Goal: Check status

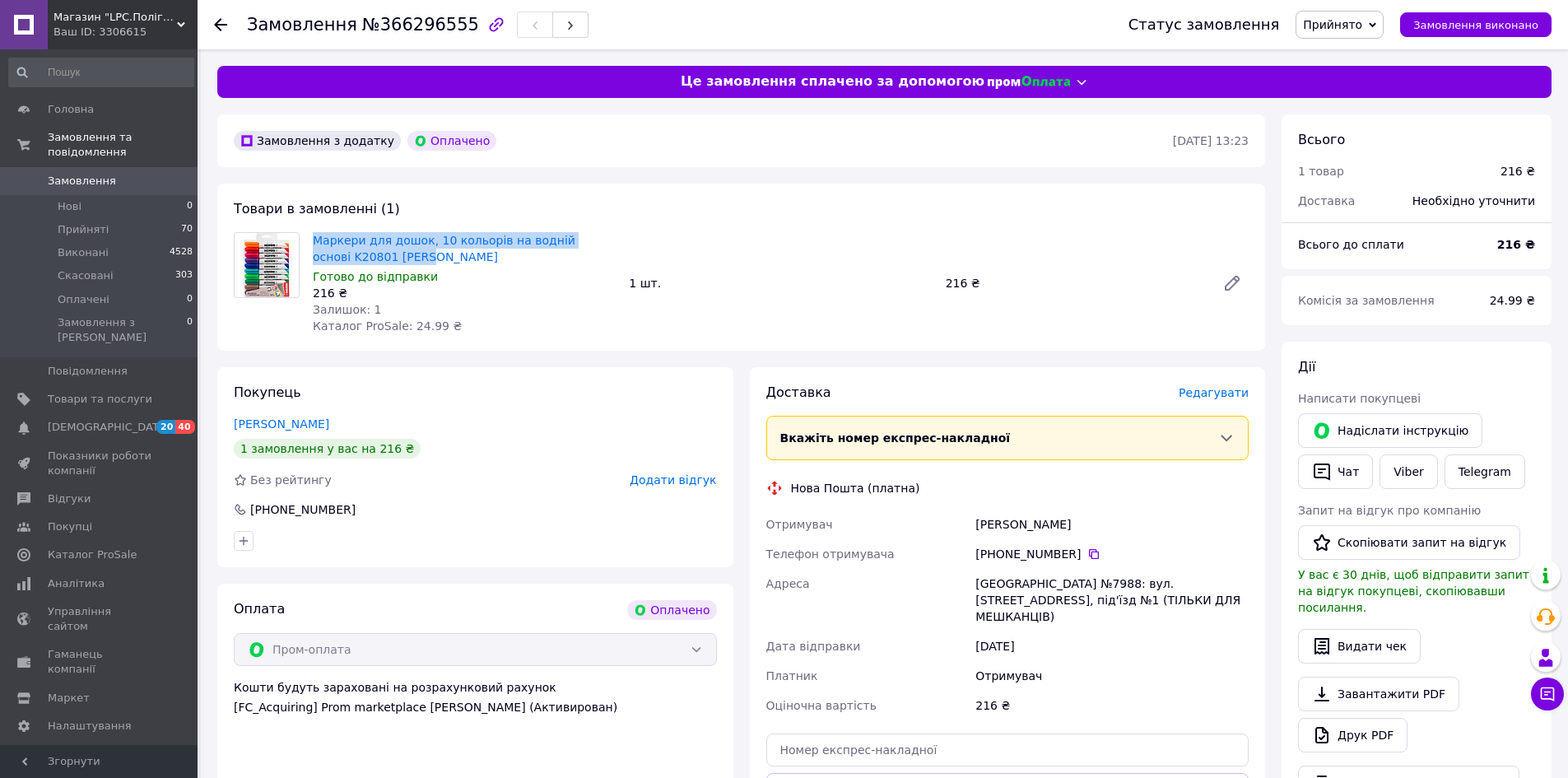
drag, startPoint x: 312, startPoint y: 236, endPoint x: 393, endPoint y: 253, distance: 82.8
click at [393, 253] on div "Маркери для дошок, 10 кольорів на водній основі K20801 Kores Готово до відправк…" at bounding box center [464, 283] width 316 height 109
copy link "Маркери для дошок, 10 кольорів на водній основі K20801 [PERSON_NAME]"
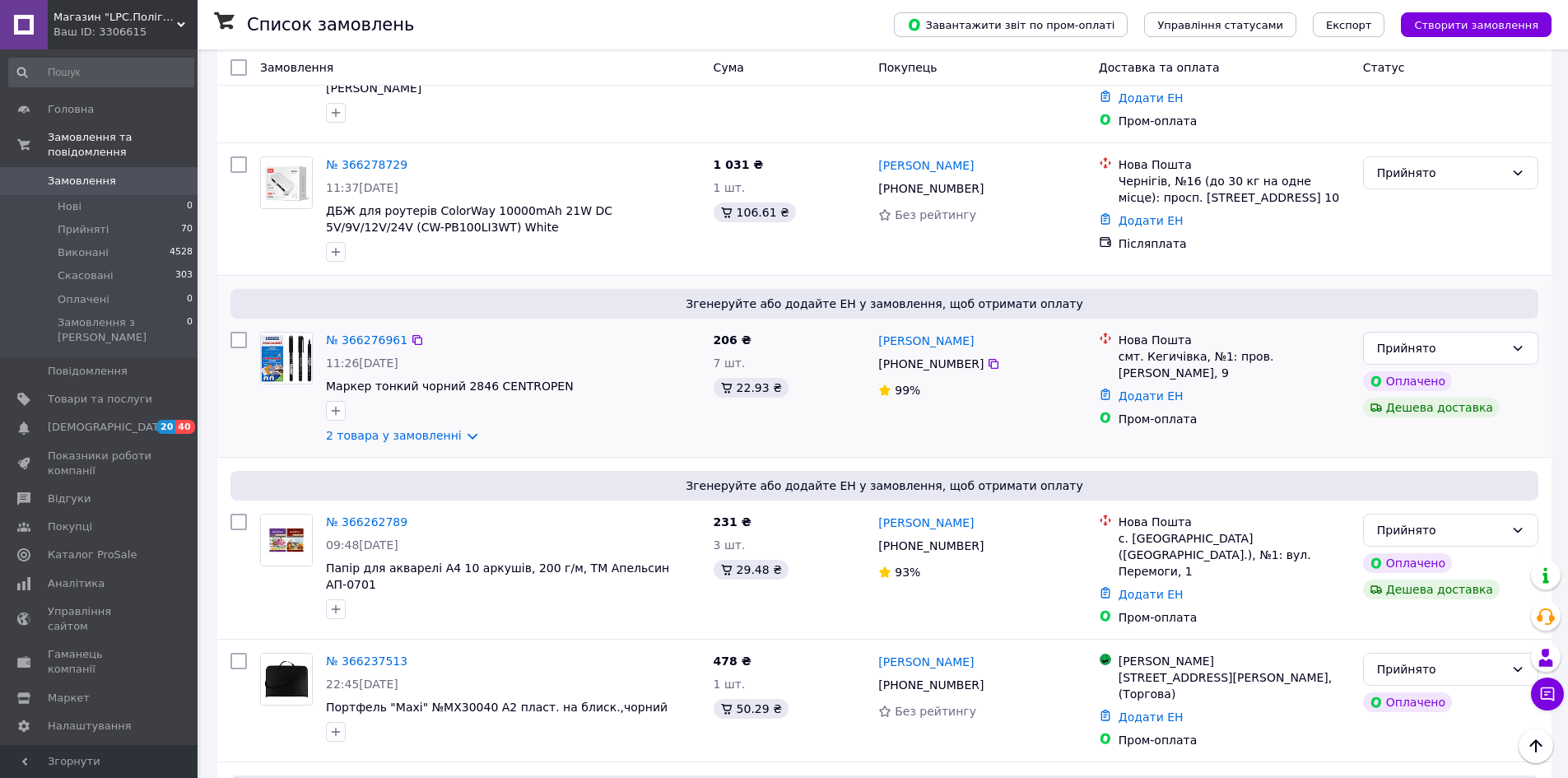
scroll to position [165, 0]
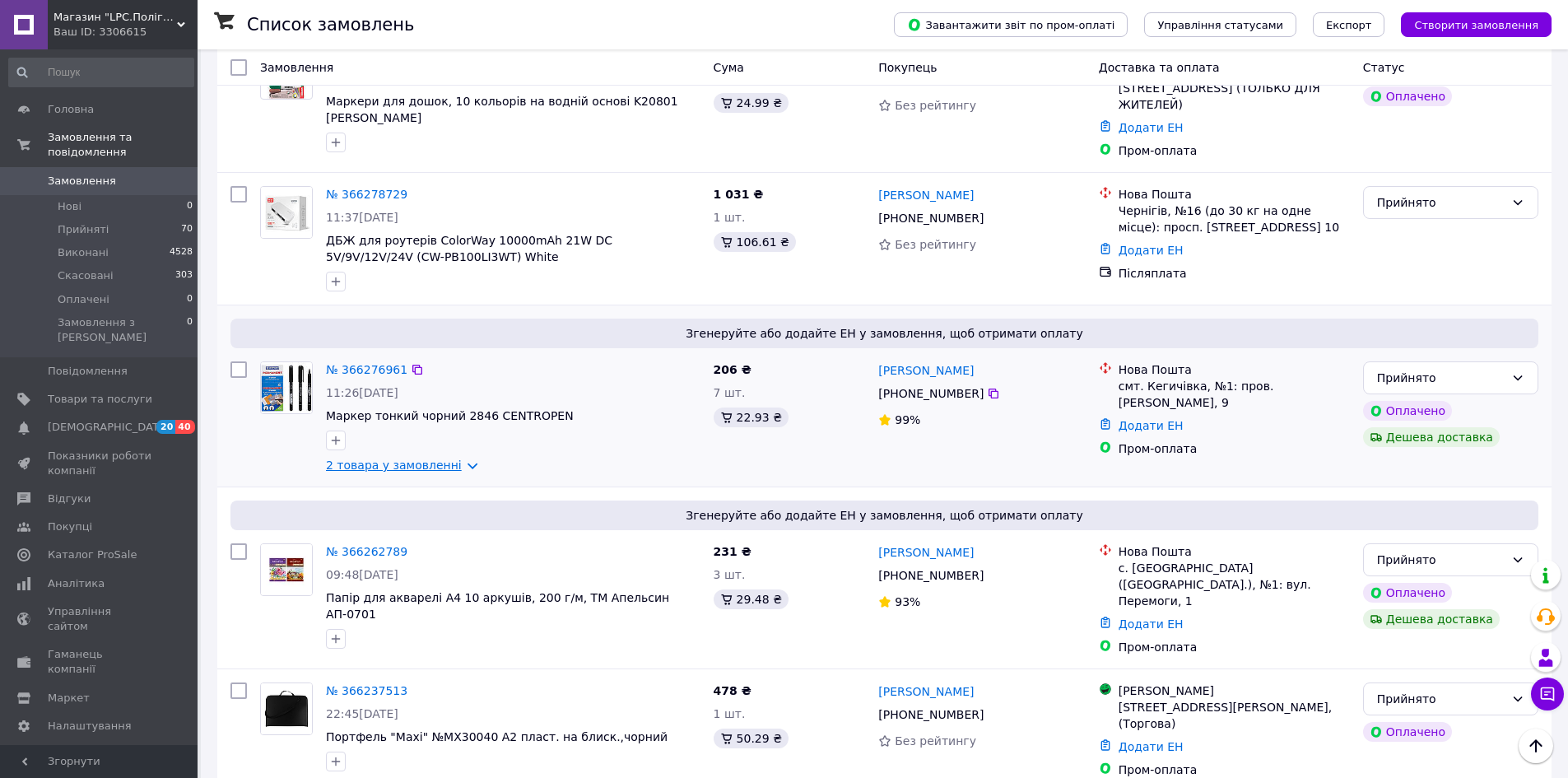
click at [395, 464] on link "2 товара у замовленні" at bounding box center [394, 465] width 136 height 13
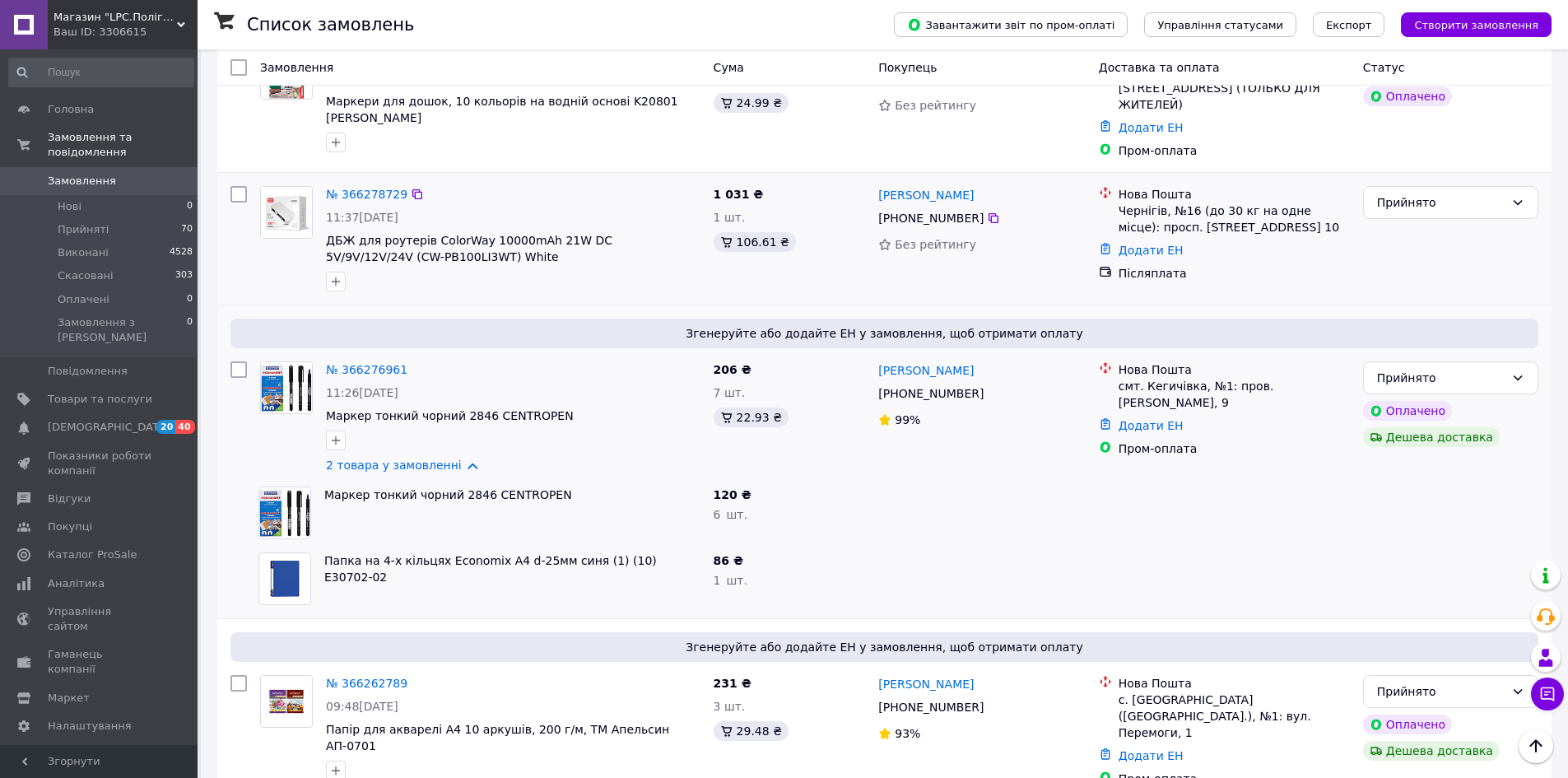
click at [1288, 236] on li "Нова Пошта Чернігів, №16 (до 30 кг на одне місце): просп. Миру, 194, корп. 10" at bounding box center [1224, 211] width 251 height 56
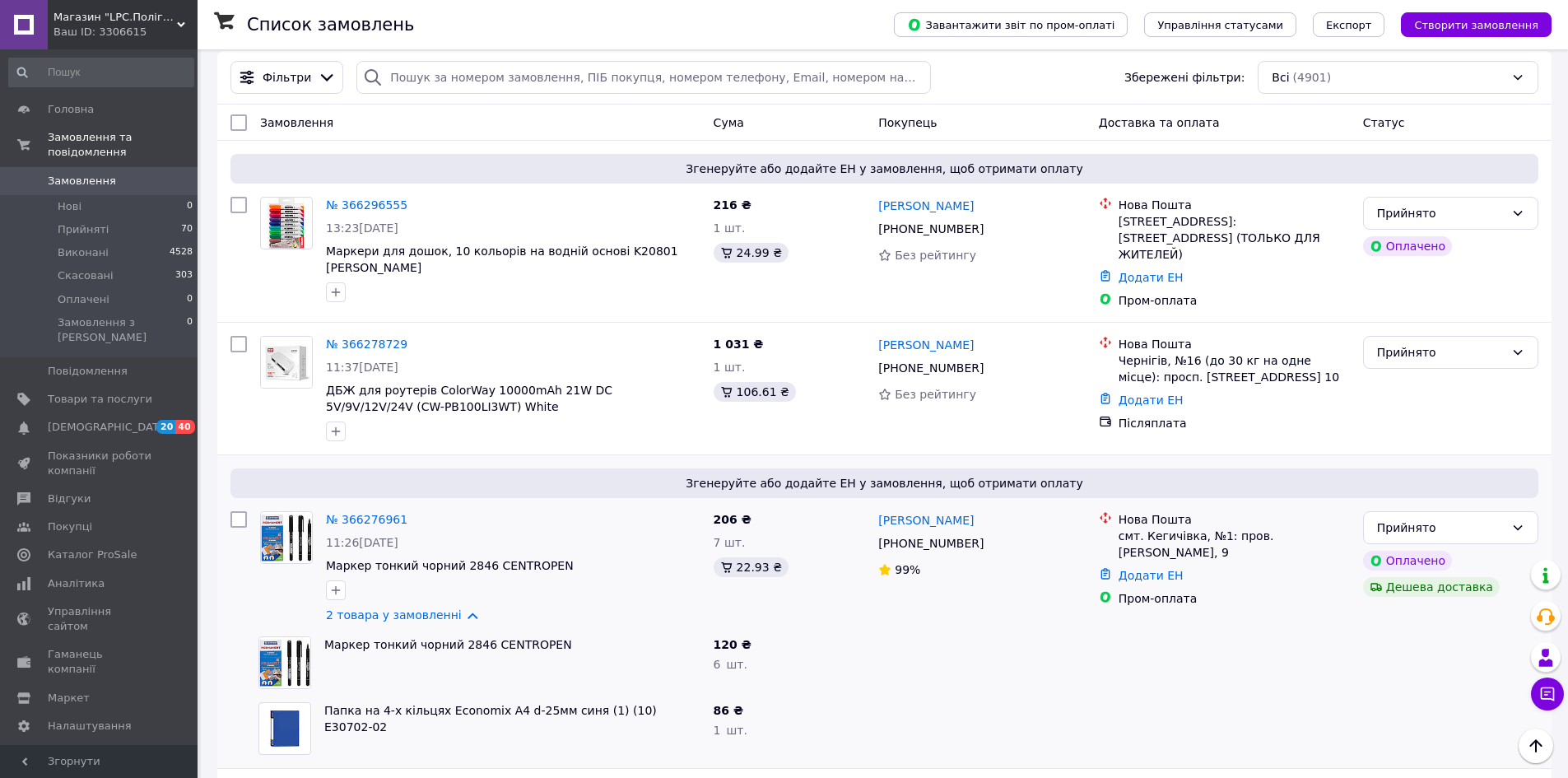
scroll to position [0, 0]
